Goal: Entertainment & Leisure: Consume media (video, audio)

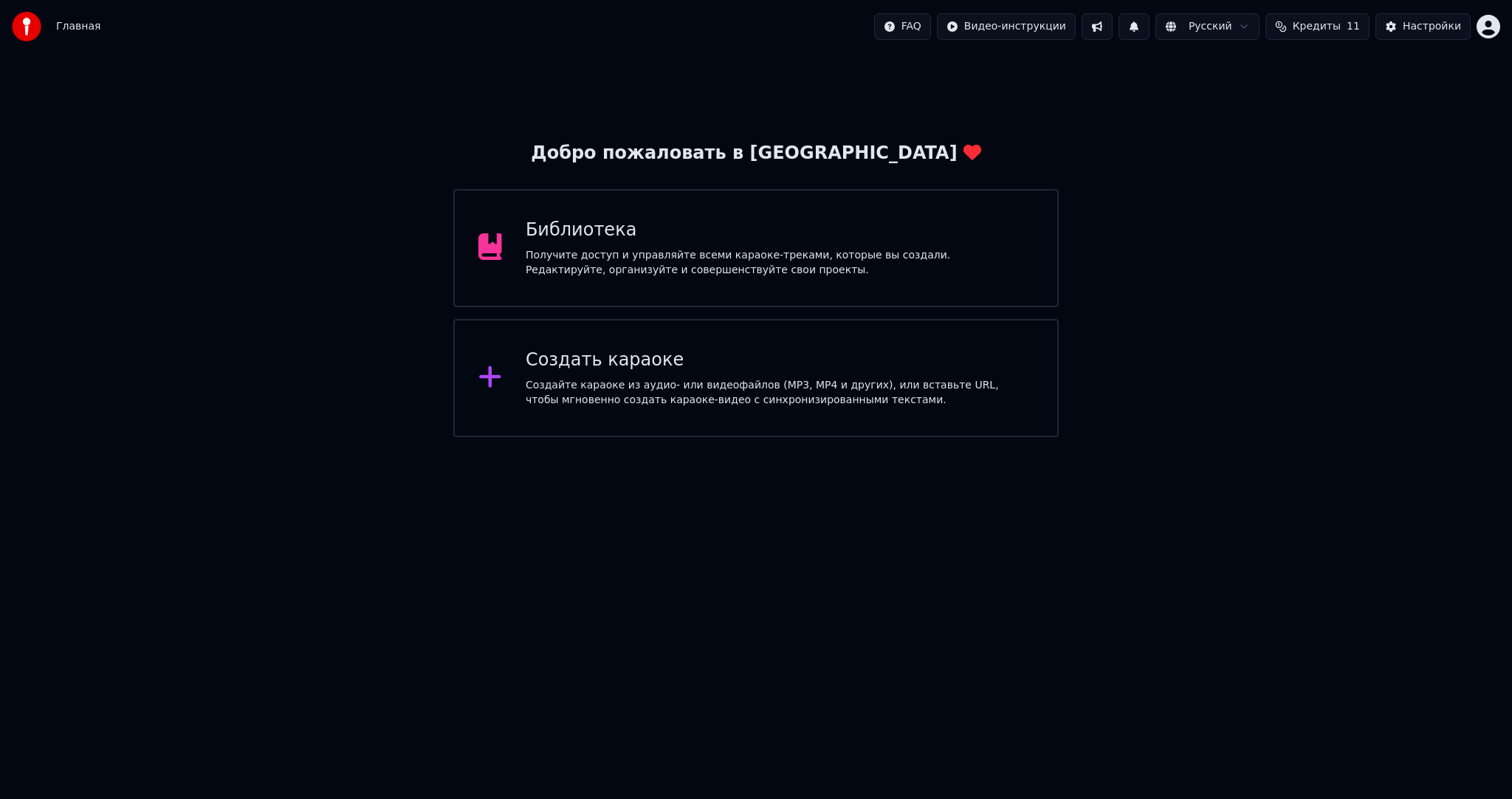
click at [808, 248] on div "Получите доступ и управляйте всеми караоке-треками, которые вы создали. Редакти…" at bounding box center [779, 263] width 508 height 29
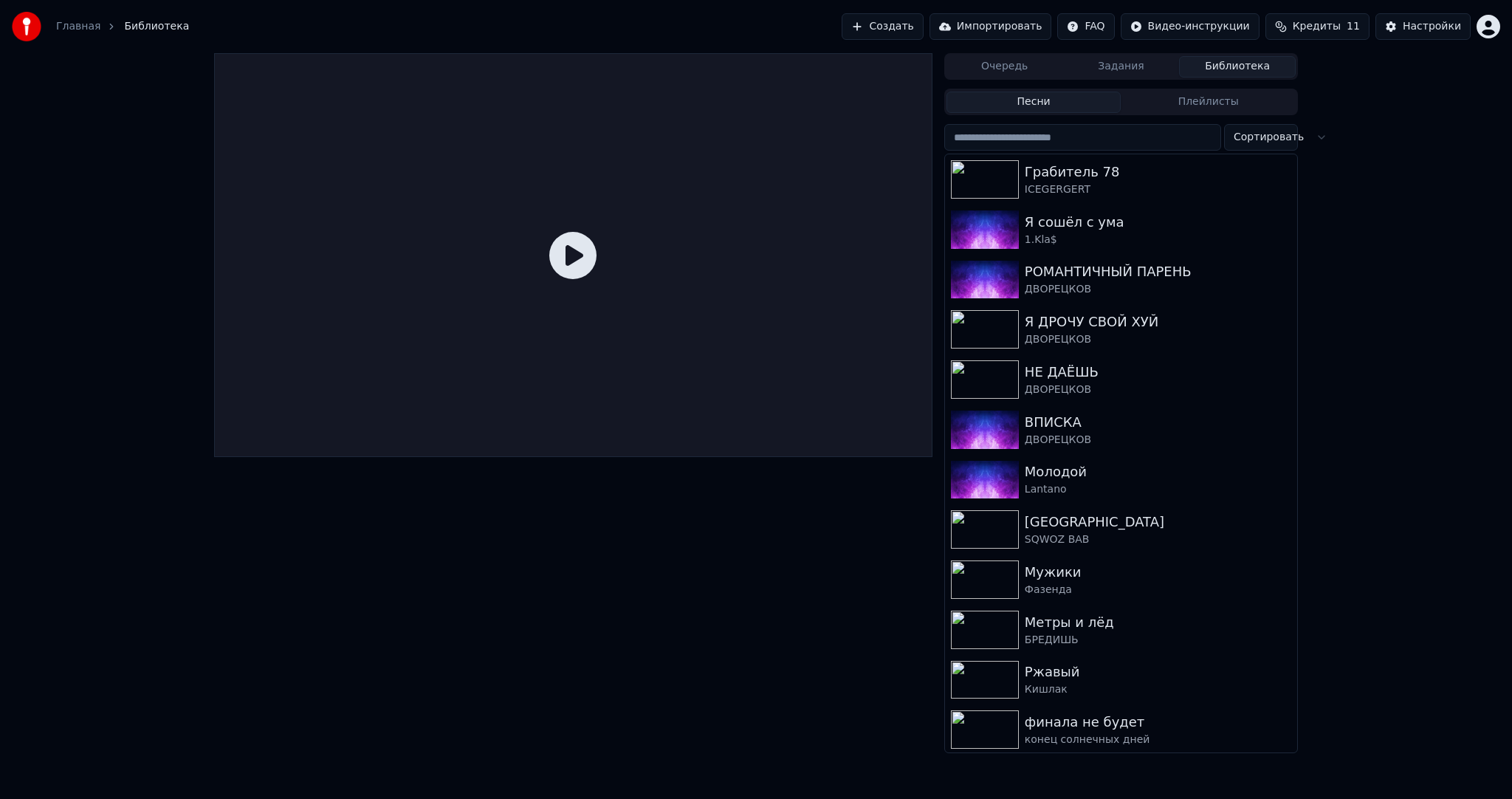
click at [1027, 137] on input "search" at bounding box center [1083, 137] width 277 height 27
paste input "**********"
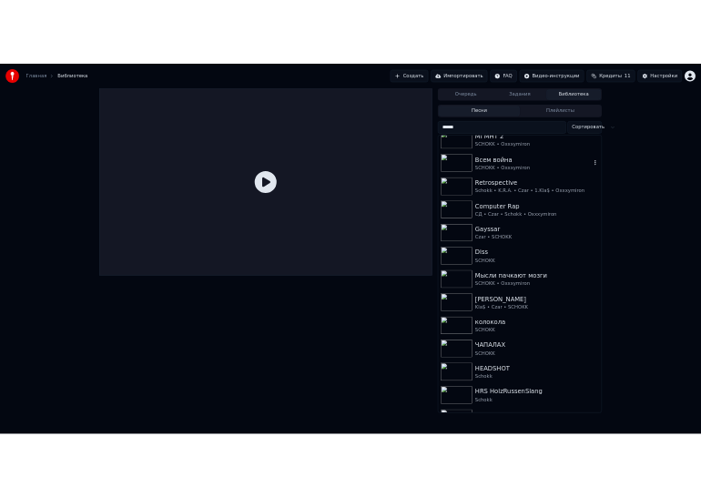
scroll to position [683, 0]
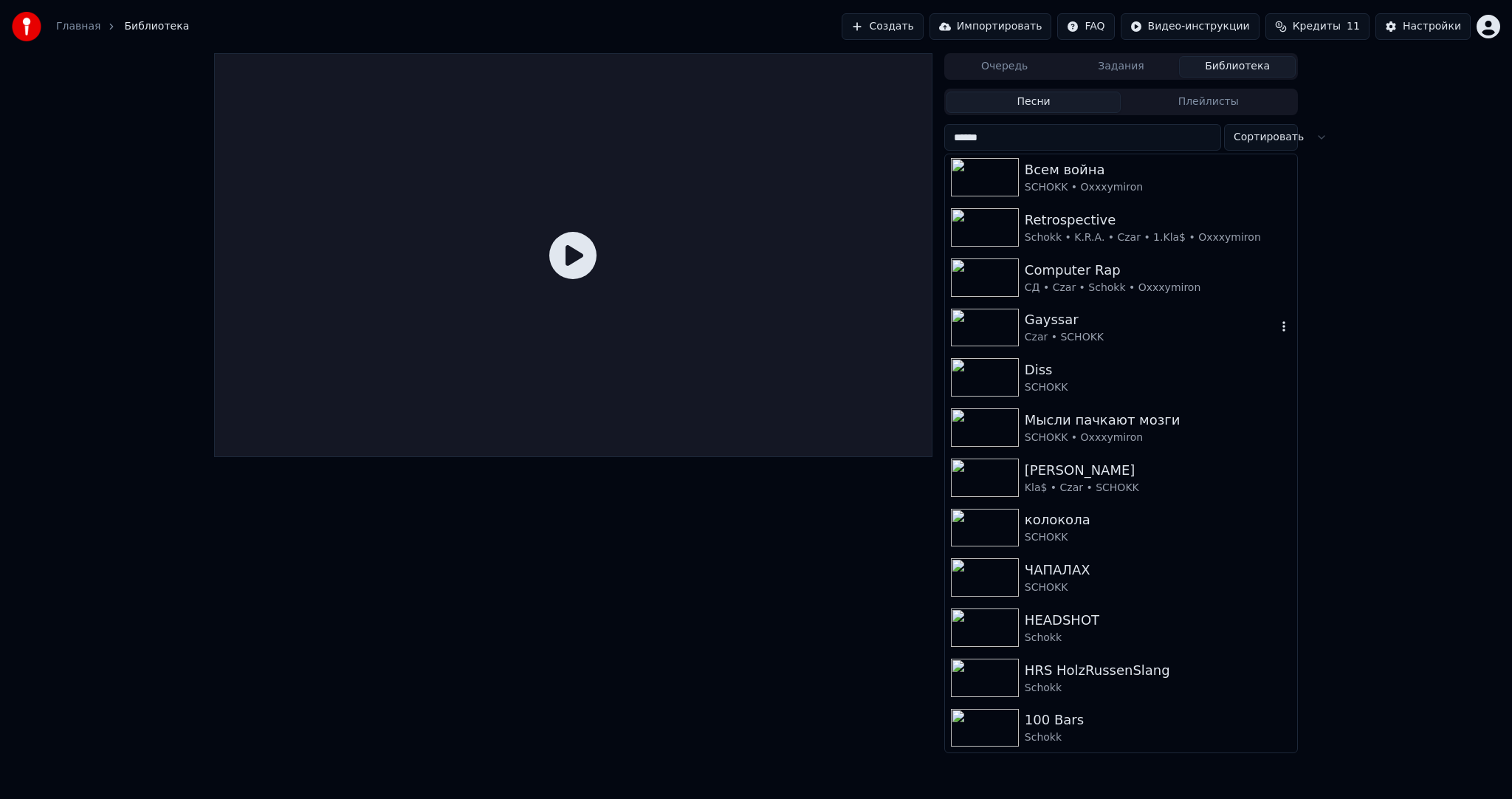
type input "******"
click at [1088, 364] on div "Diss" at bounding box center [1157, 370] width 267 height 21
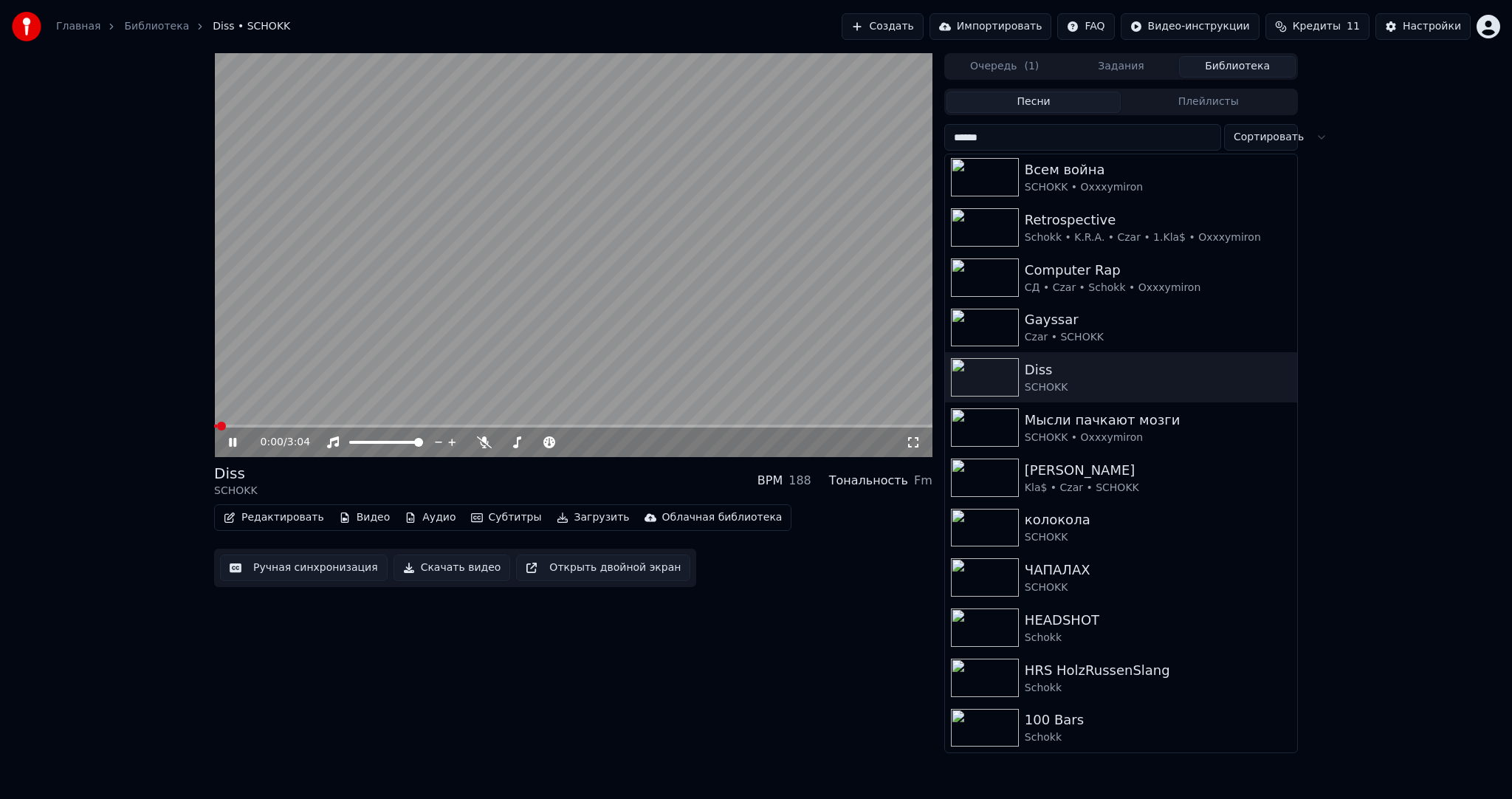
click at [575, 340] on video at bounding box center [573, 255] width 718 height 404
click at [1076, 684] on div "Schokk" at bounding box center [1157, 688] width 267 height 15
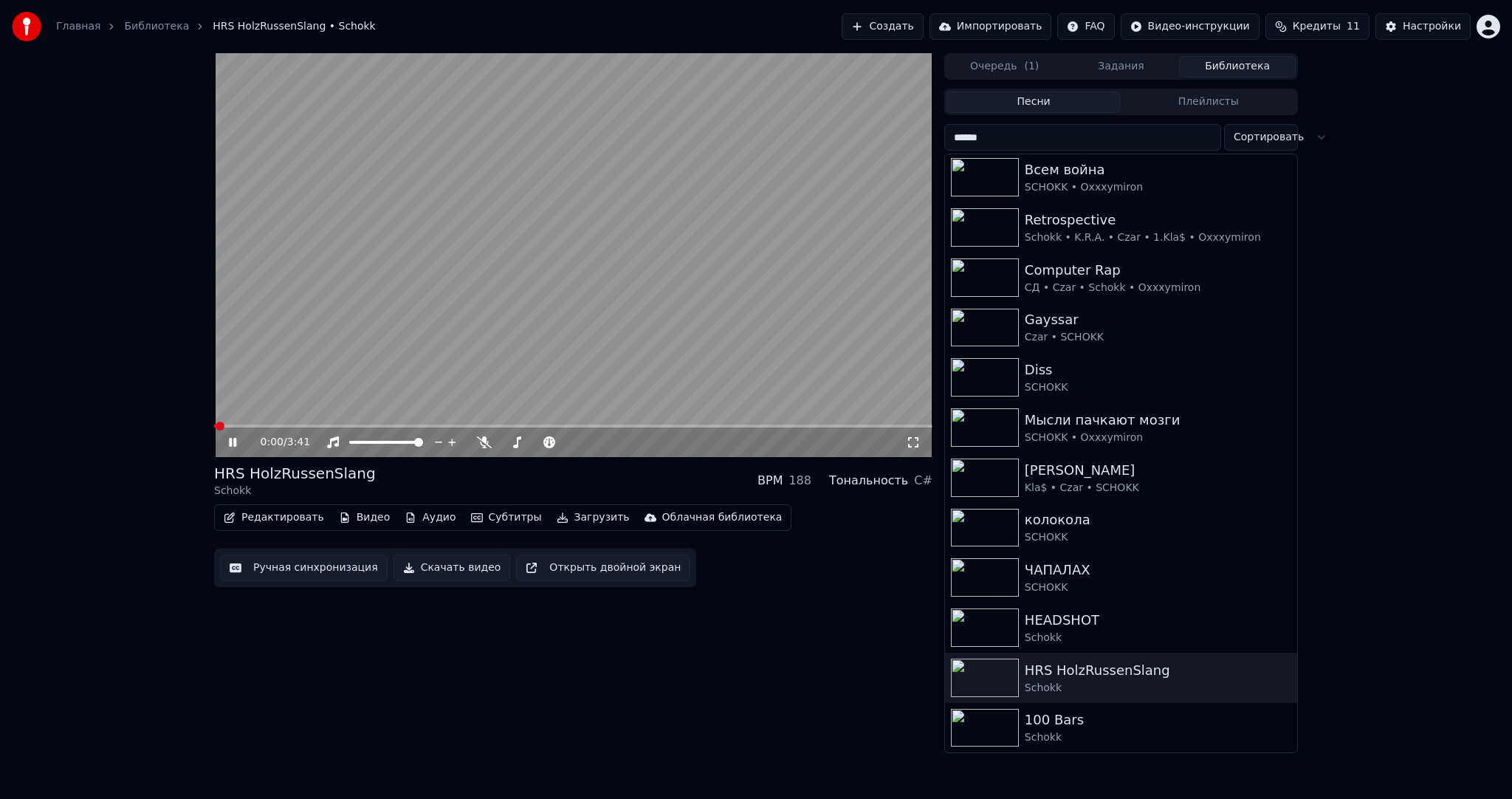
click at [352, 427] on span at bounding box center [573, 426] width 718 height 3
click at [492, 338] on video at bounding box center [573, 255] width 718 height 404
click at [526, 304] on video at bounding box center [573, 255] width 718 height 404
click at [515, 298] on video at bounding box center [573, 255] width 718 height 404
click at [558, 336] on video at bounding box center [573, 255] width 718 height 404
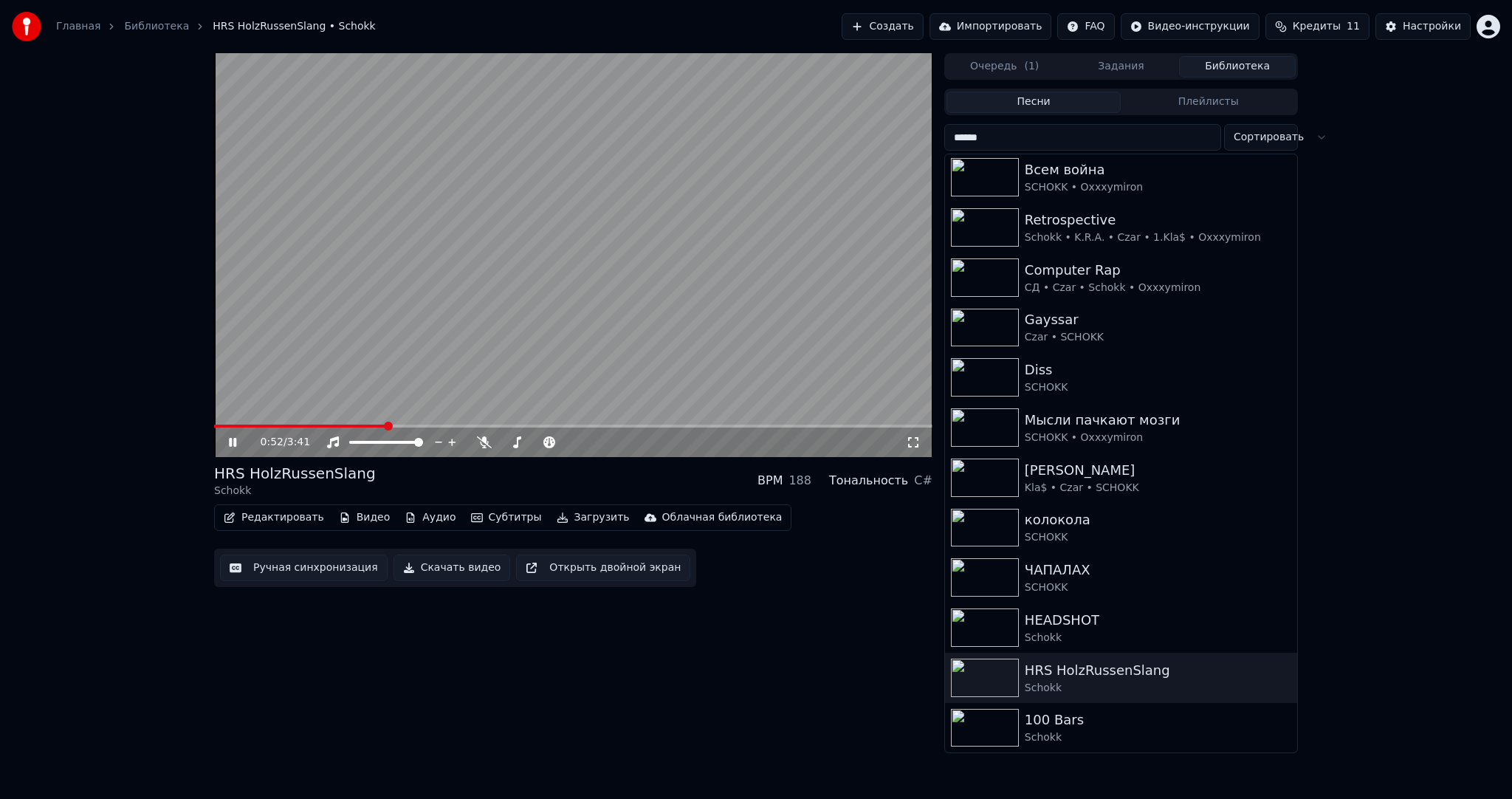
click at [250, 429] on div "0:52 / 3:41" at bounding box center [573, 255] width 718 height 404
click at [214, 425] on span at bounding box center [300, 426] width 173 height 3
click at [348, 348] on video at bounding box center [573, 255] width 718 height 404
click at [422, 344] on video at bounding box center [573, 255] width 718 height 404
